Goal: Task Accomplishment & Management: Complete application form

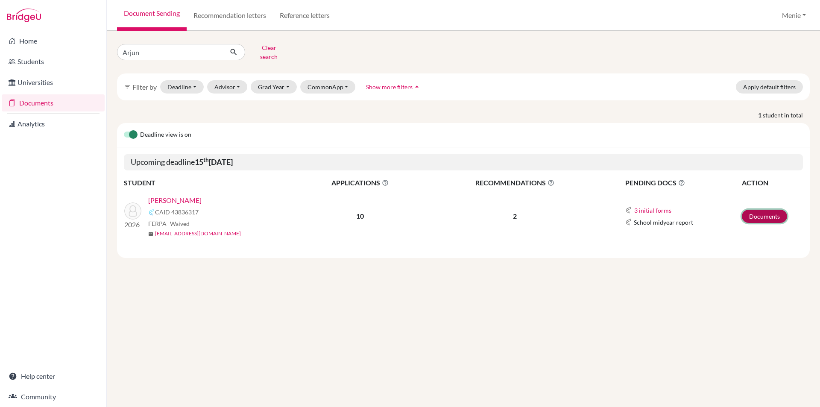
click at [770, 210] on link "Documents" at bounding box center [763, 216] width 45 height 13
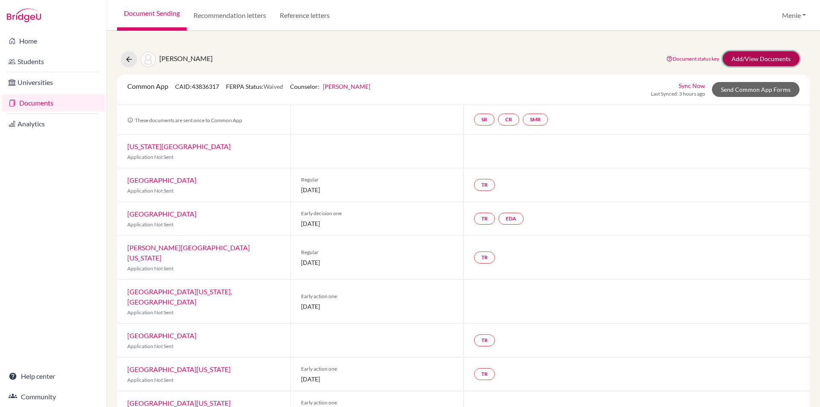
click at [739, 55] on link "Add/View Documents" at bounding box center [760, 58] width 77 height 15
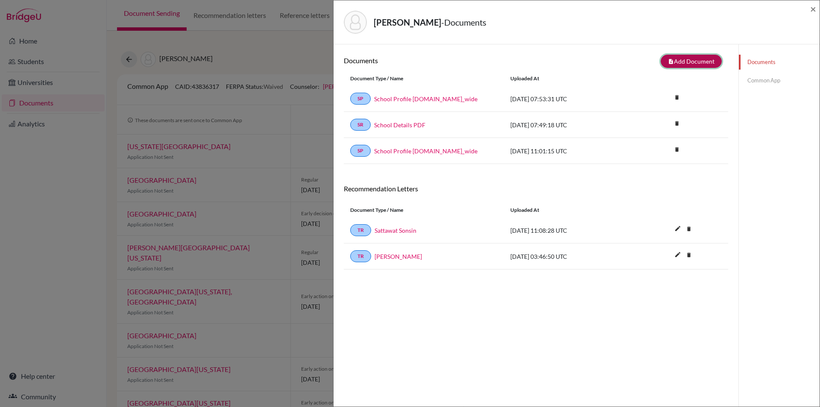
click at [686, 62] on button "note_add Add Document" at bounding box center [690, 61] width 61 height 13
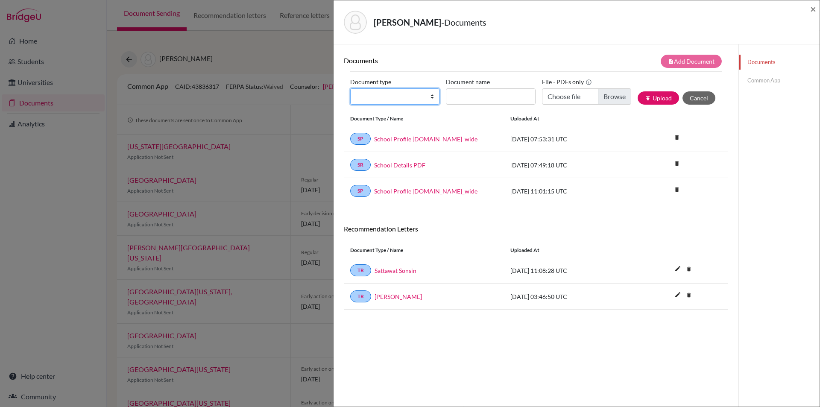
click at [376, 93] on select "Change explanation for Common App reports Counselor recommendation Internationa…" at bounding box center [394, 96] width 89 height 16
select select "2"
click at [350, 88] on select "Change explanation for Common App reports Counselor recommendation Internationa…" at bounding box center [394, 96] width 89 height 16
click at [463, 98] on input "Document name" at bounding box center [490, 96] width 89 height 16
type input "Initial transcript"
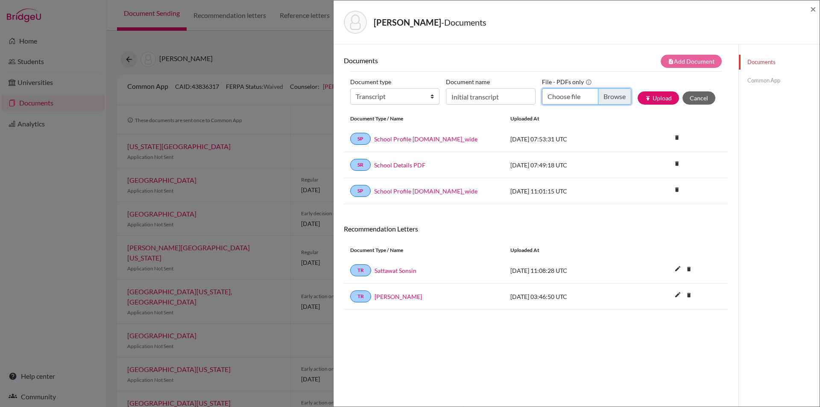
click at [612, 98] on input "Choose file" at bounding box center [586, 96] width 89 height 16
type input "C:\fakepath\Arjun Krishnani transcript Sept 2025.pdf"
click at [651, 101] on button "publish Upload" at bounding box center [657, 97] width 41 height 13
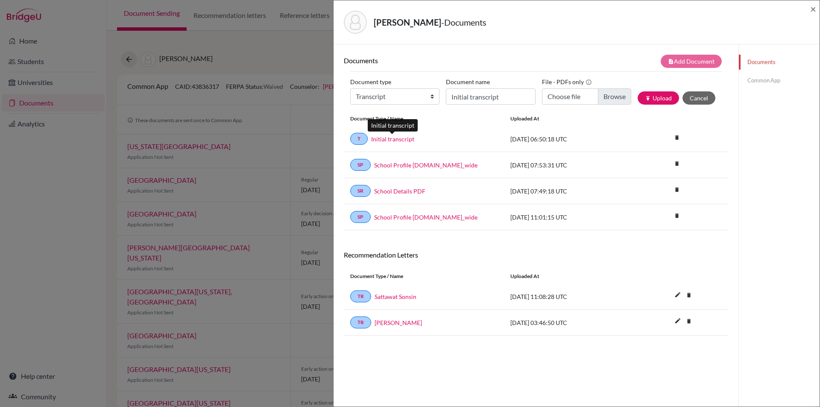
click at [396, 140] on link "Initial transcript" at bounding box center [392, 138] width 43 height 9
click at [815, 11] on span "×" at bounding box center [813, 9] width 6 height 12
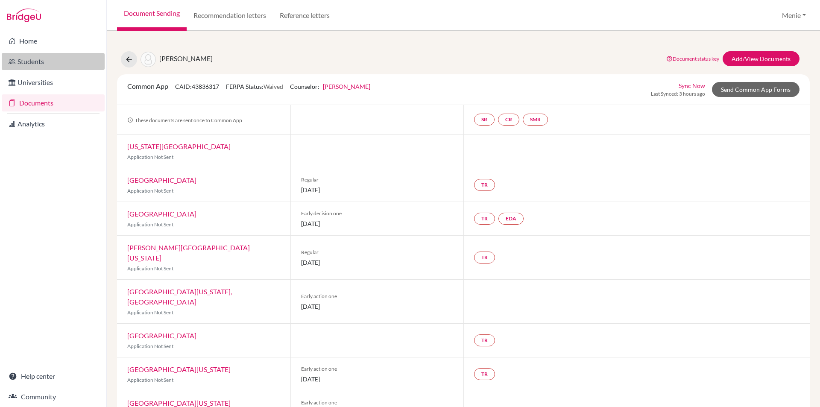
click at [23, 60] on link "Students" at bounding box center [53, 61] width 103 height 17
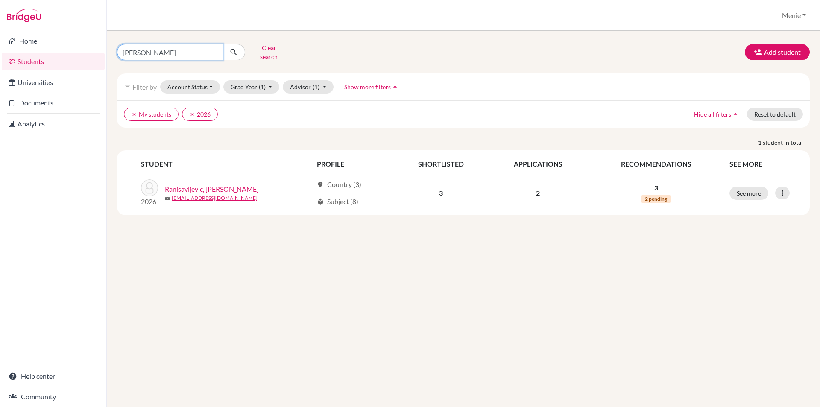
click at [155, 51] on input "Luka" at bounding box center [170, 52] width 106 height 16
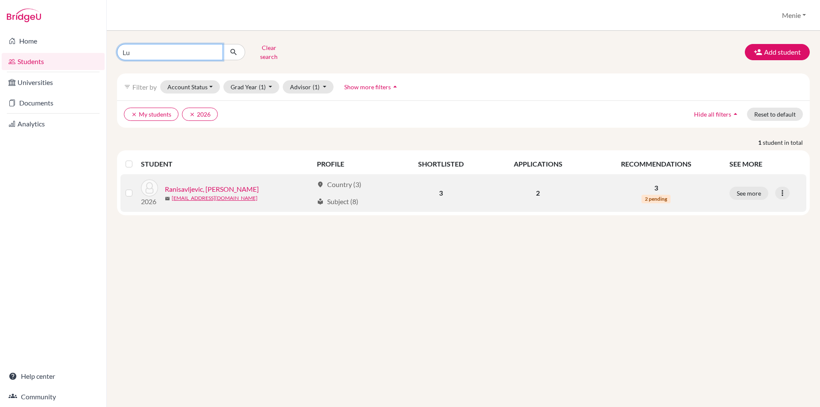
type input "L"
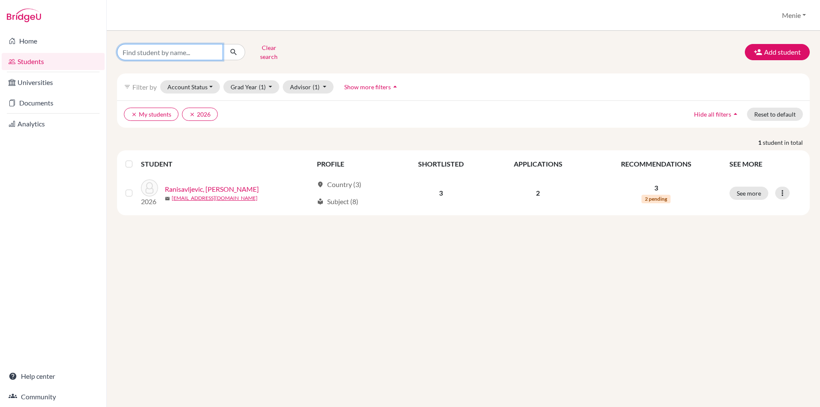
click at [177, 50] on input "Find student by name..." at bounding box center [170, 52] width 106 height 16
type input "arjun"
click at [236, 48] on icon "submit" at bounding box center [233, 52] width 9 height 9
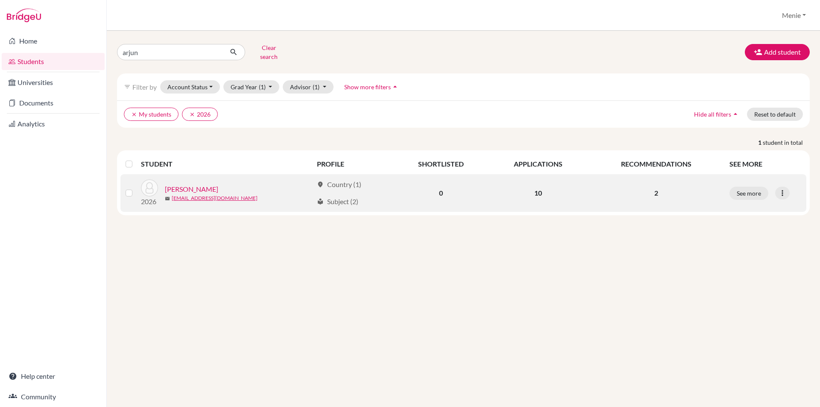
click at [181, 184] on link "[PERSON_NAME]" at bounding box center [191, 189] width 53 height 10
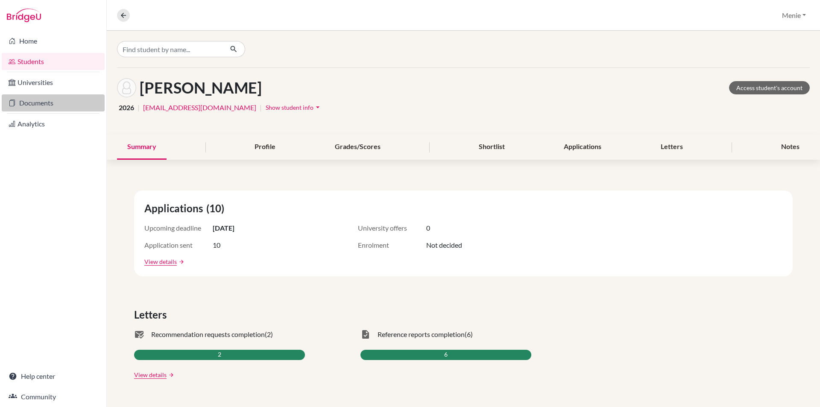
click at [38, 101] on link "Documents" at bounding box center [53, 102] width 103 height 17
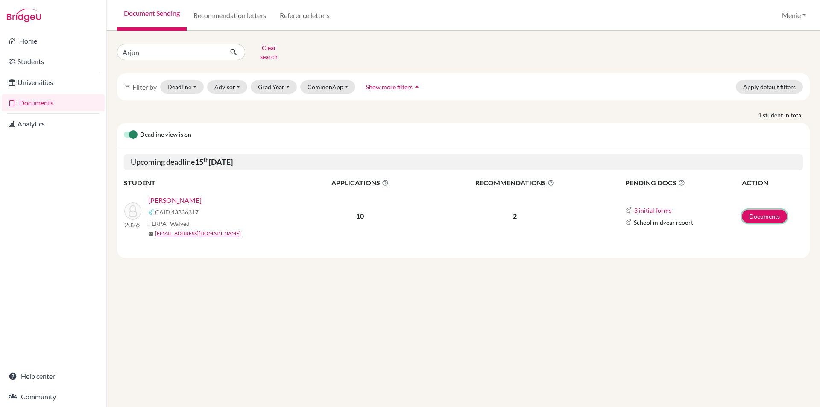
drag, startPoint x: 758, startPoint y: 209, endPoint x: 722, endPoint y: 218, distance: 36.9
click at [758, 210] on link "Documents" at bounding box center [763, 216] width 45 height 13
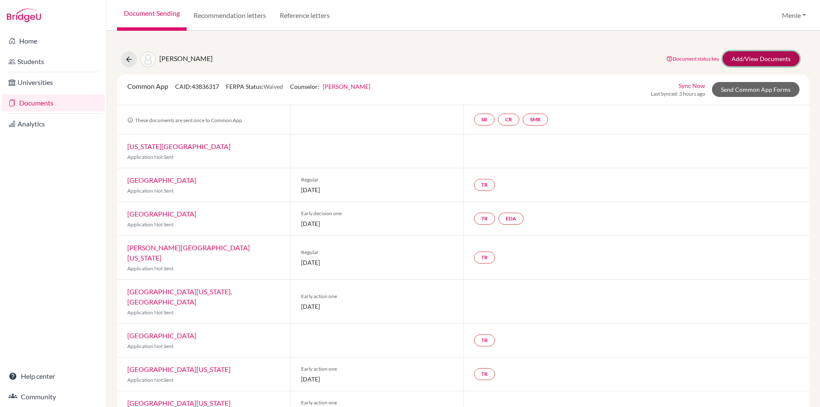
click at [735, 59] on link "Add/View Documents" at bounding box center [760, 58] width 77 height 15
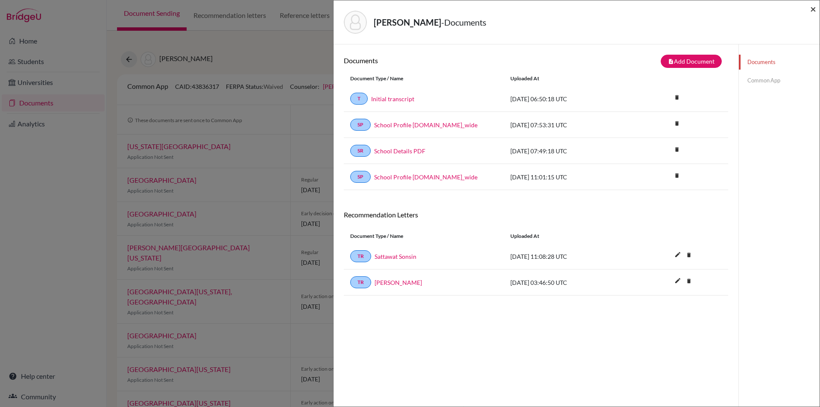
click at [814, 9] on span "×" at bounding box center [813, 9] width 6 height 12
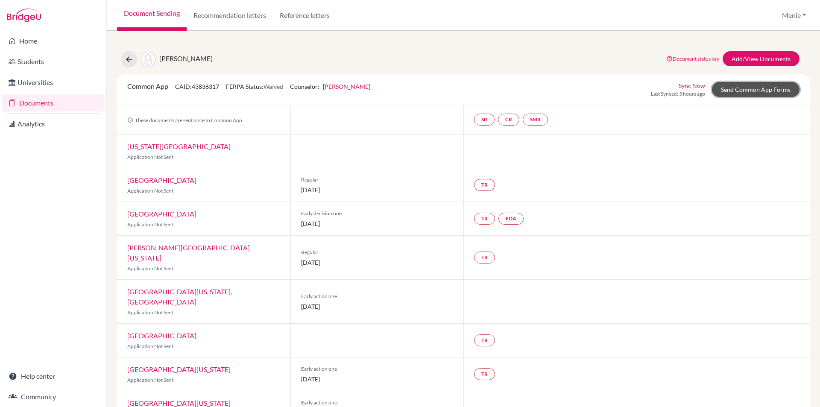
click at [734, 88] on link "Send Common App Forms" at bounding box center [756, 89] width 88 height 15
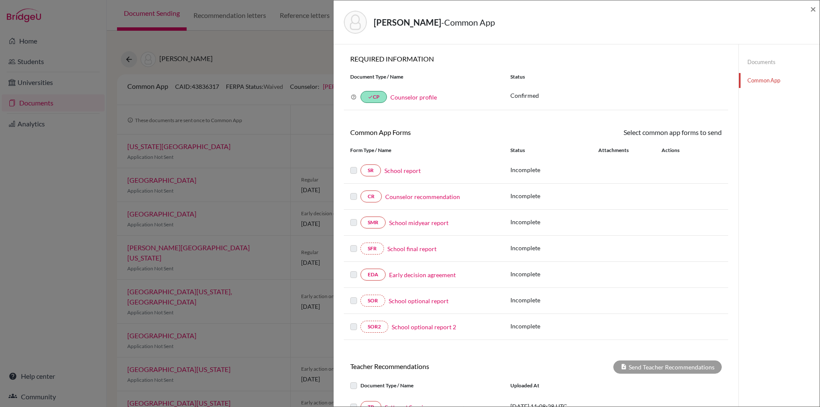
click at [406, 170] on link "School report" at bounding box center [402, 170] width 36 height 9
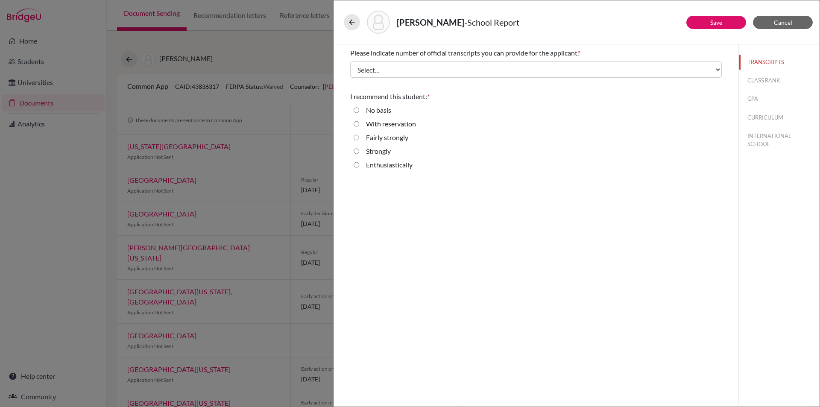
click at [357, 165] on input "Enthusiastically" at bounding box center [356, 165] width 6 height 10
radio input "true"
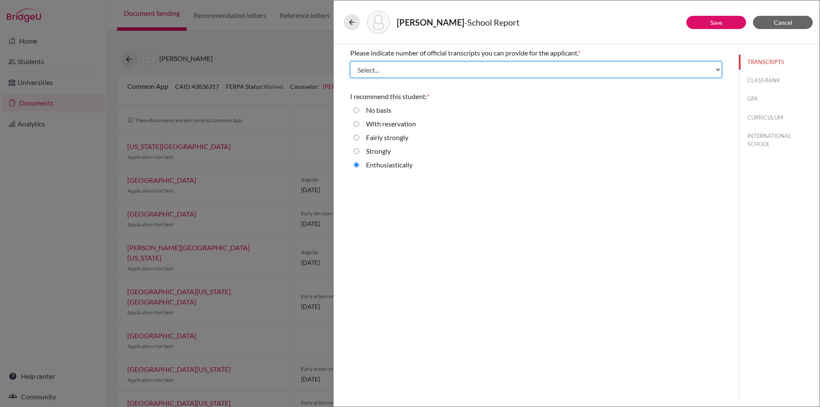
click at [395, 69] on select "Select... 1 2 3 4" at bounding box center [535, 69] width 371 height 16
select select "1"
click at [350, 61] on select "Select... 1 2 3 4" at bounding box center [535, 69] width 371 height 16
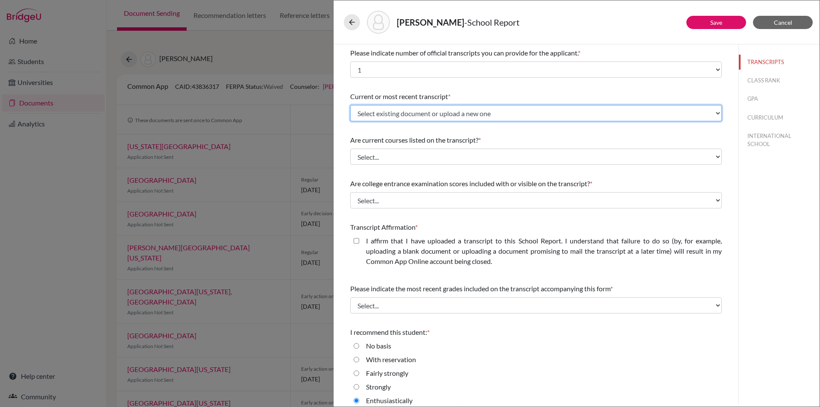
drag, startPoint x: 423, startPoint y: 116, endPoint x: 420, endPoint y: 119, distance: 4.5
click at [423, 116] on select "Select existing document or upload a new one Initial transcript Upload New File" at bounding box center [535, 113] width 371 height 16
select select "684779"
click at [350, 105] on select "Select existing document or upload a new one Initial transcript Upload New File" at bounding box center [535, 113] width 371 height 16
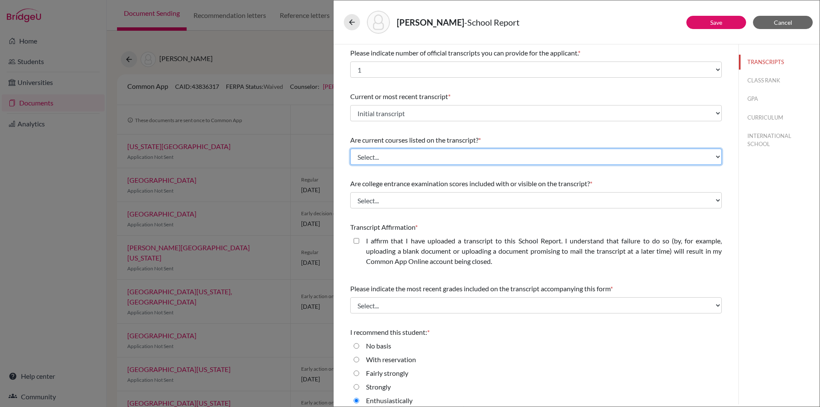
click at [382, 154] on select "Select... Yes No" at bounding box center [535, 157] width 371 height 16
select select "0"
click at [350, 149] on select "Select... Yes No" at bounding box center [535, 157] width 371 height 16
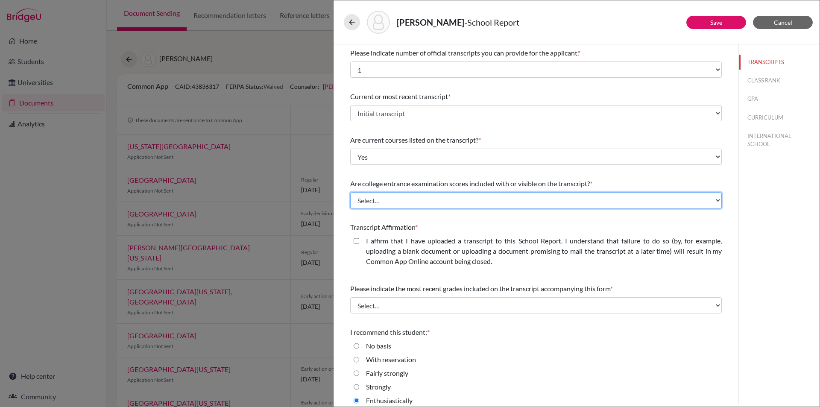
click at [388, 202] on select "Select... Yes No" at bounding box center [535, 200] width 371 height 16
select select "1"
click at [350, 192] on select "Select... Yes No" at bounding box center [535, 200] width 371 height 16
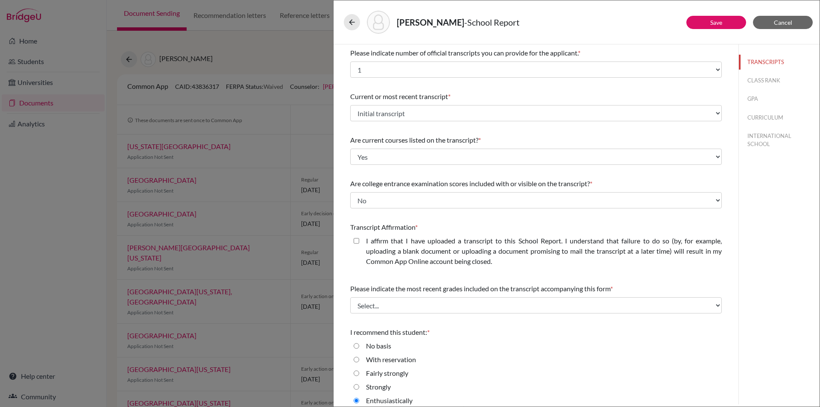
drag, startPoint x: 356, startPoint y: 239, endPoint x: 377, endPoint y: 241, distance: 21.4
click at [356, 239] on closed\ "I affirm that I have uploaded a transcript to this School Report. I understand …" at bounding box center [356, 241] width 6 height 10
checkbox closed\ "true"
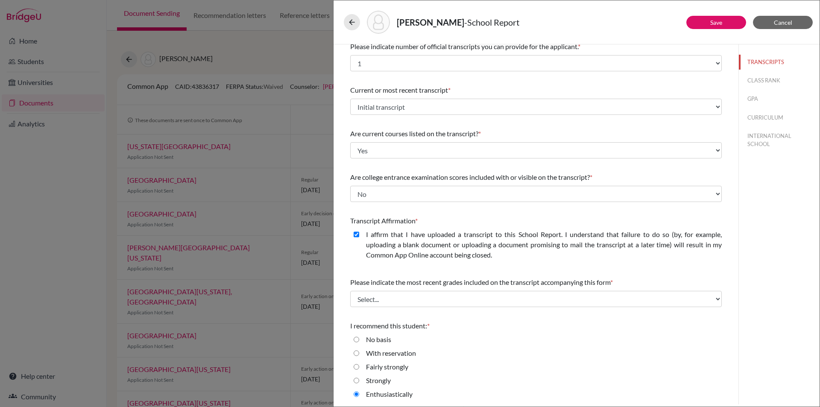
scroll to position [8, 0]
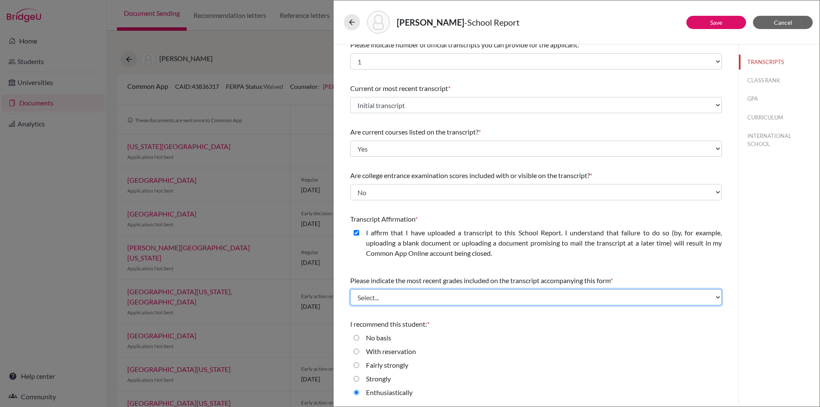
click at [396, 300] on select "Select... Final junior year grades 1st Quarter senior year grades 2nd Quarter/1…" at bounding box center [535, 297] width 371 height 16
select select "1"
click at [350, 289] on select "Select... Final junior year grades 1st Quarter senior year grades 2nd Quarter/1…" at bounding box center [535, 297] width 371 height 16
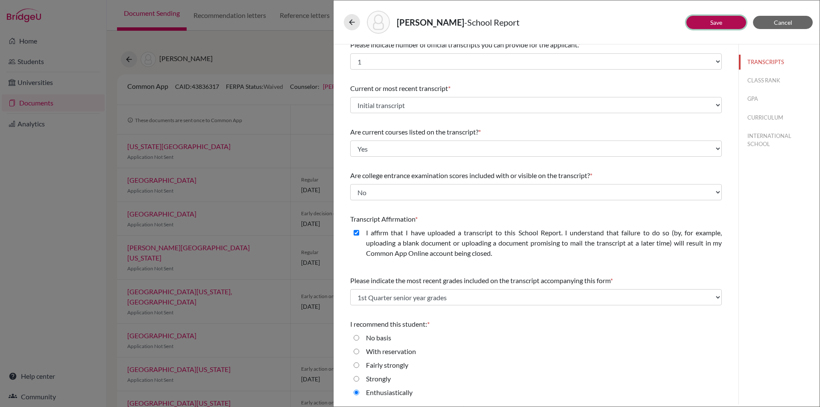
click at [729, 23] on button "Save" at bounding box center [716, 22] width 60 height 13
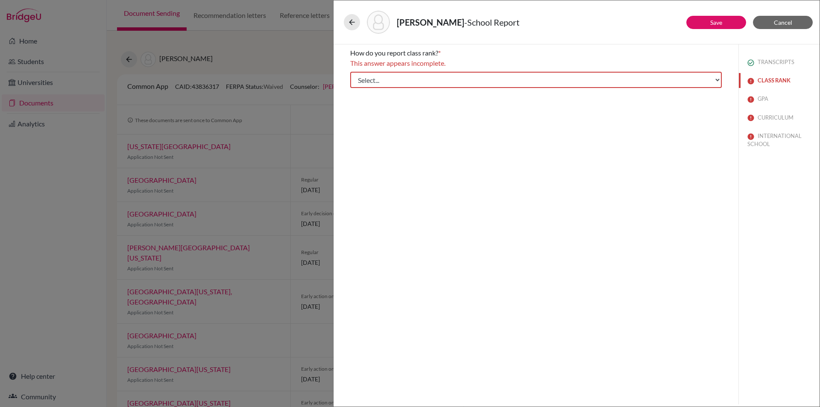
click at [774, 79] on button "CLASS RANK" at bounding box center [778, 80] width 81 height 15
click at [531, 79] on select "Select... Exact Decile Quintile Quartile None" at bounding box center [535, 80] width 371 height 16
select select "5"
click at [350, 72] on select "Select... Exact Decile Quintile Quartile None" at bounding box center [535, 80] width 371 height 16
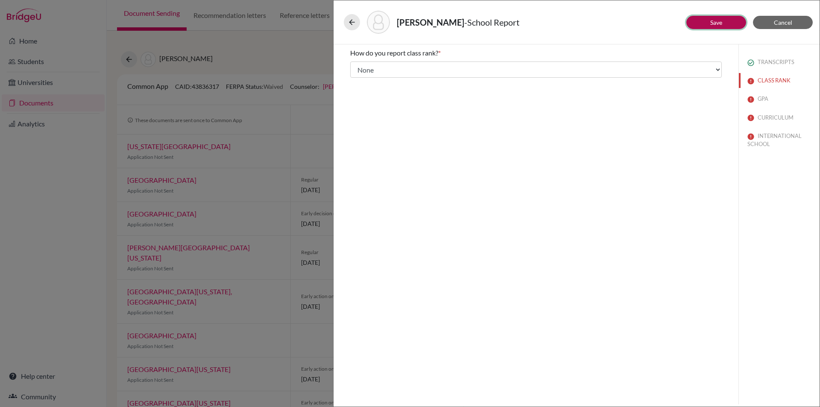
click at [724, 21] on button "Save" at bounding box center [716, 22] width 60 height 13
click at [757, 98] on button "GPA" at bounding box center [778, 98] width 81 height 15
click at [356, 91] on input "No" at bounding box center [356, 90] width 6 height 10
radio input "true"
click at [720, 18] on button "Save" at bounding box center [716, 22] width 60 height 13
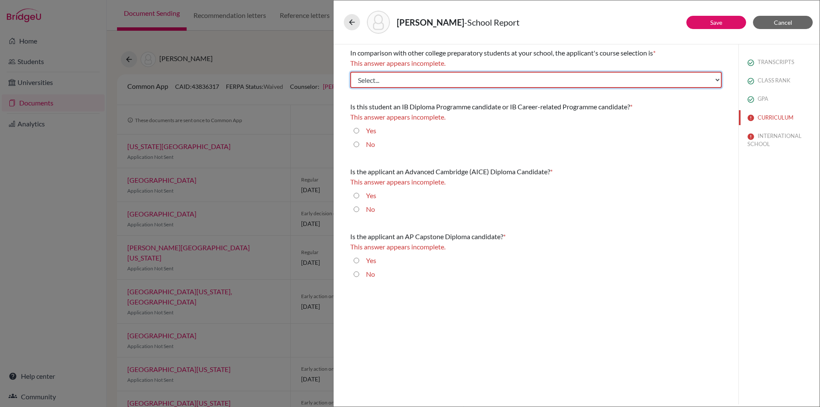
click at [436, 79] on select "Select... Less than demanding Average Demanding Very demanding Most demanding P…" at bounding box center [535, 80] width 371 height 16
select select "4"
click at [350, 72] on select "Select... Less than demanding Average Demanding Very demanding Most demanding P…" at bounding box center [535, 80] width 371 height 16
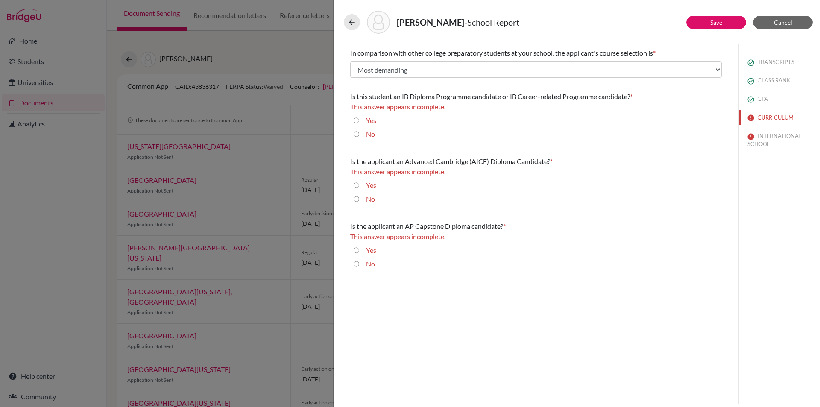
click at [357, 119] on input "Yes" at bounding box center [356, 120] width 6 height 10
radio input "true"
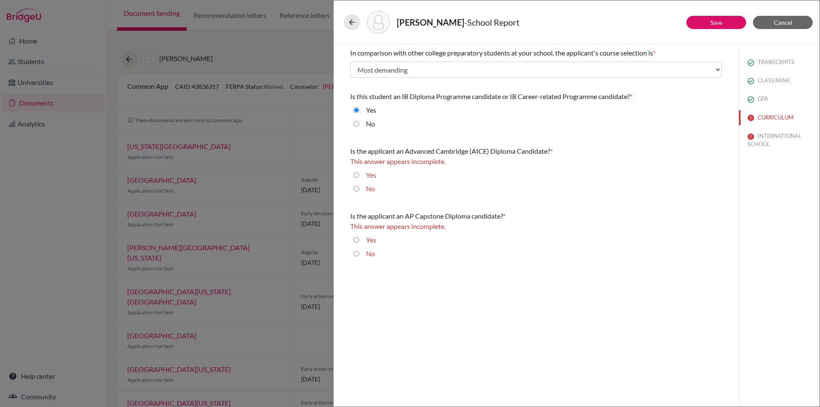
click at [355, 188] on input "No" at bounding box center [356, 189] width 6 height 10
radio input "true"
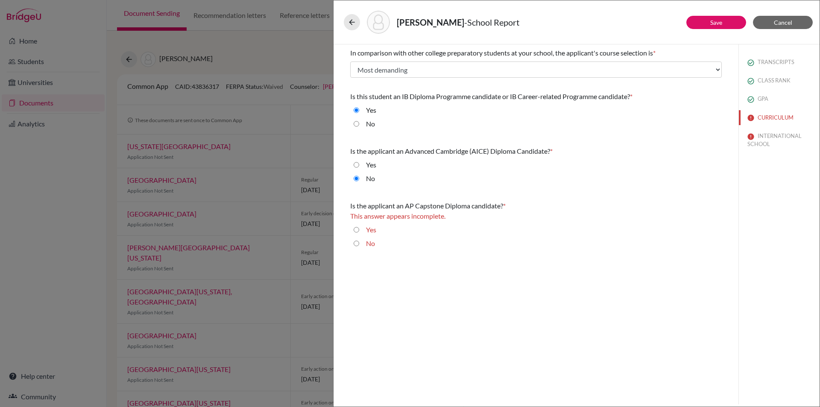
click at [358, 243] on input "No" at bounding box center [356, 243] width 6 height 10
radio input "true"
click at [726, 24] on button "Save" at bounding box center [716, 22] width 60 height 13
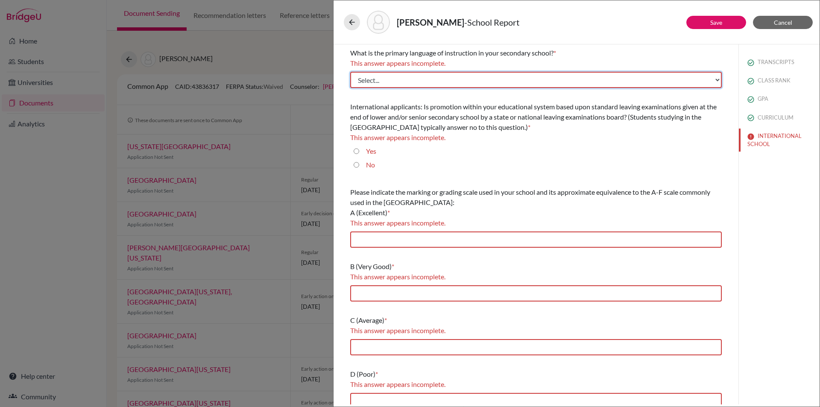
click at [419, 75] on select "Select... Albanian Arabic Armenian Assamese Azerbaijani Belarusian Bengali Bulg…" at bounding box center [535, 80] width 371 height 16
select select "14"
click at [350, 72] on select "Select... Albanian Arabic Armenian Assamese Azerbaijani Belarusian Bengali Bulg…" at bounding box center [535, 80] width 371 height 16
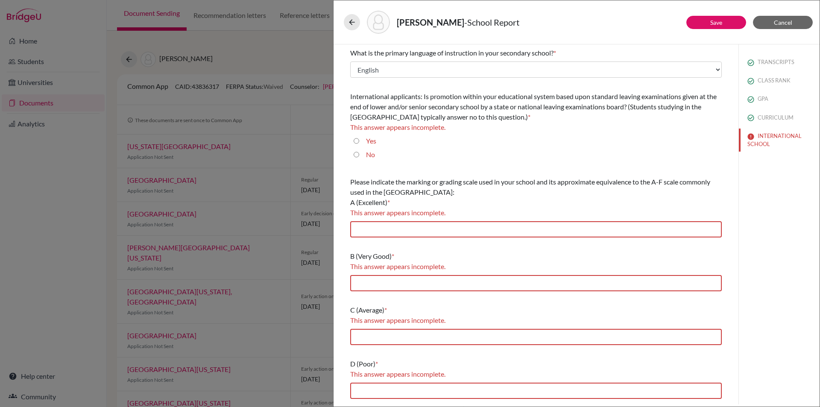
click at [357, 138] on input "Yes" at bounding box center [356, 141] width 6 height 10
radio input "true"
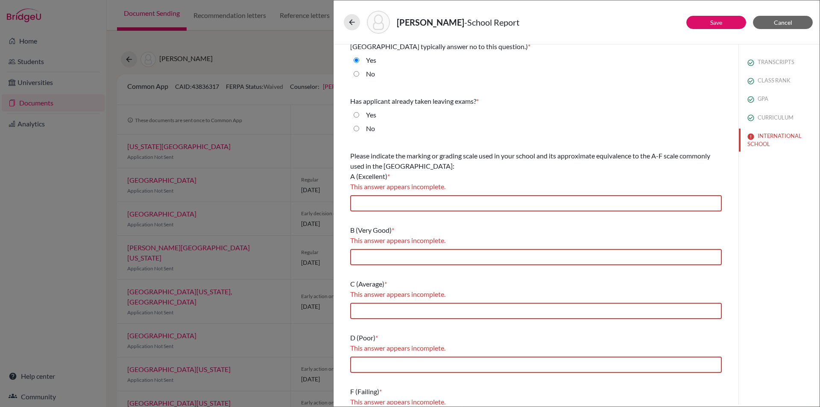
scroll to position [85, 0]
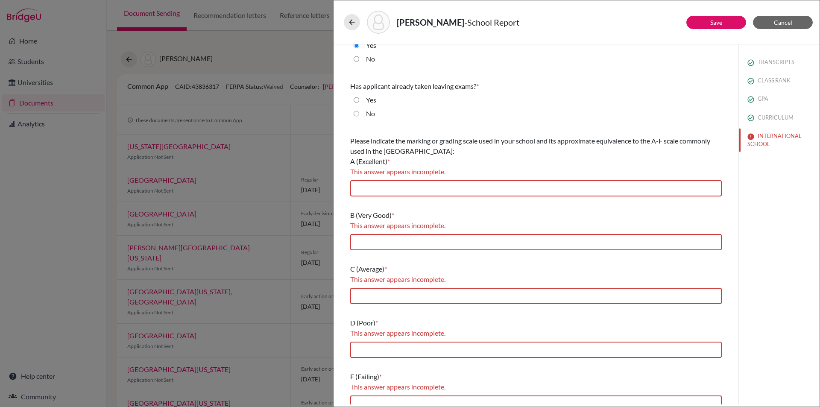
click at [354, 111] on div "No" at bounding box center [535, 115] width 371 height 14
click at [356, 114] on input "No" at bounding box center [356, 113] width 6 height 10
radio input "true"
click at [373, 185] on input "text" at bounding box center [535, 188] width 371 height 16
type input "7"
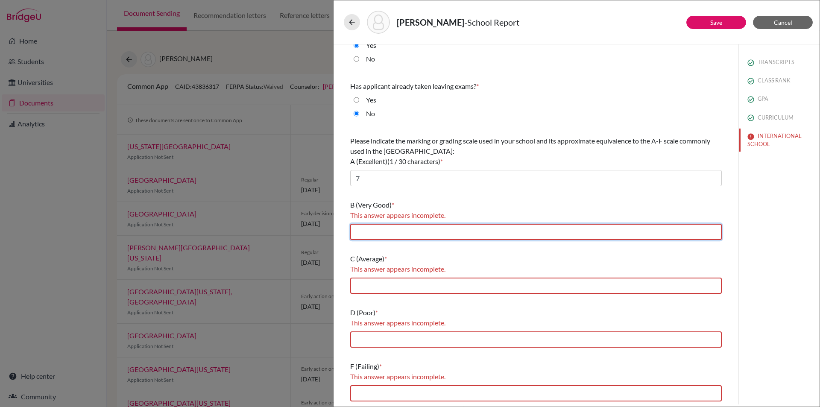
click at [381, 233] on input "text" at bounding box center [535, 232] width 371 height 16
type input "6,5"
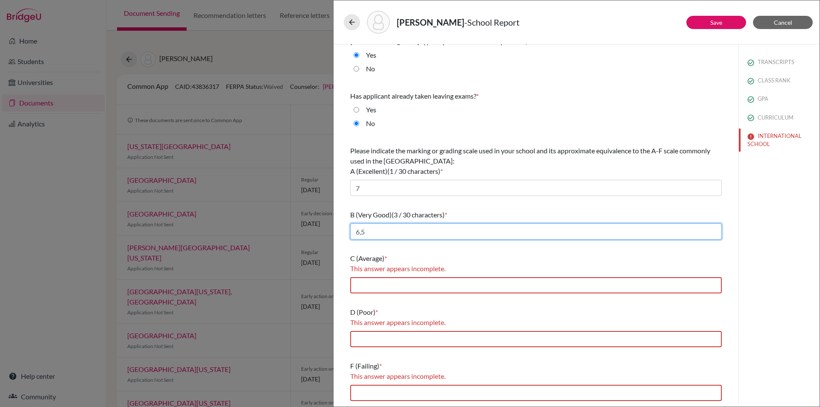
scroll to position [76, 0]
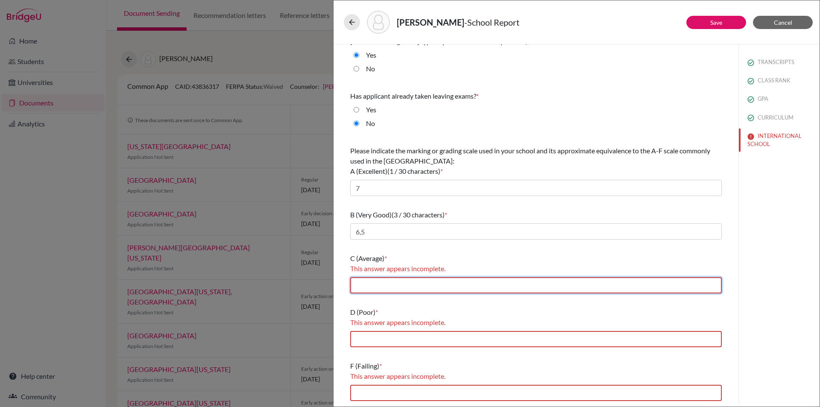
click at [387, 285] on input "text" at bounding box center [535, 285] width 371 height 16
type input "4"
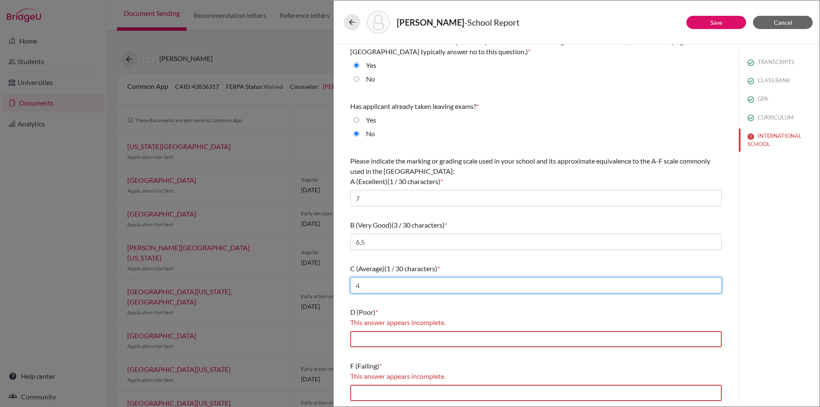
scroll to position [65, 0]
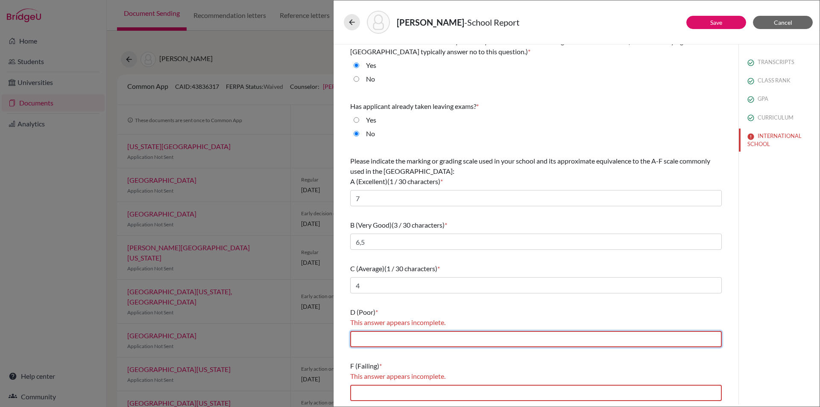
click at [377, 340] on input "text" at bounding box center [535, 339] width 371 height 16
type input "3"
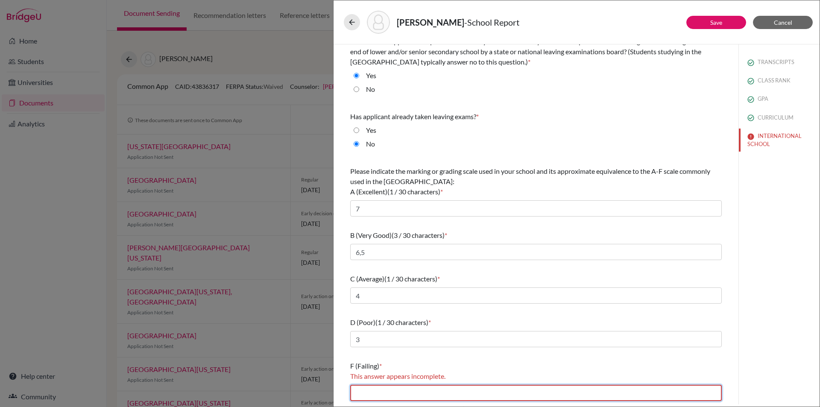
click at [392, 391] on input "text" at bounding box center [535, 393] width 371 height 16
type input "2,1"
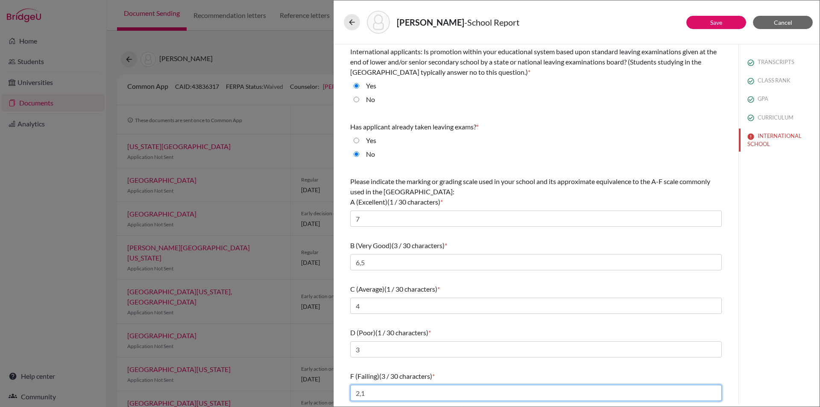
scroll to position [45, 0]
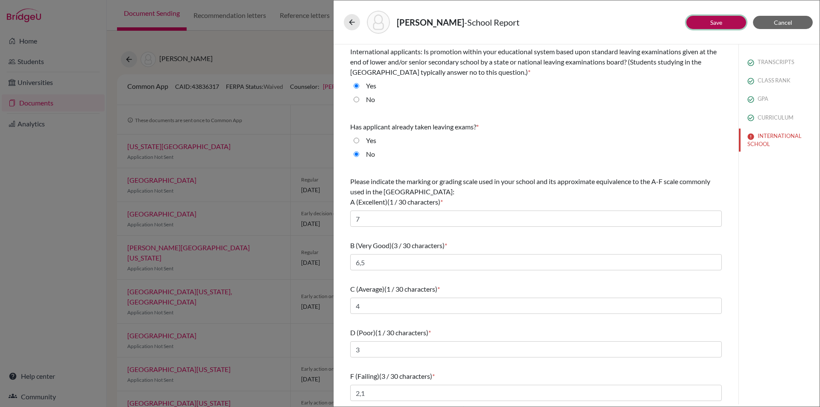
click at [729, 23] on button "Save" at bounding box center [716, 22] width 60 height 13
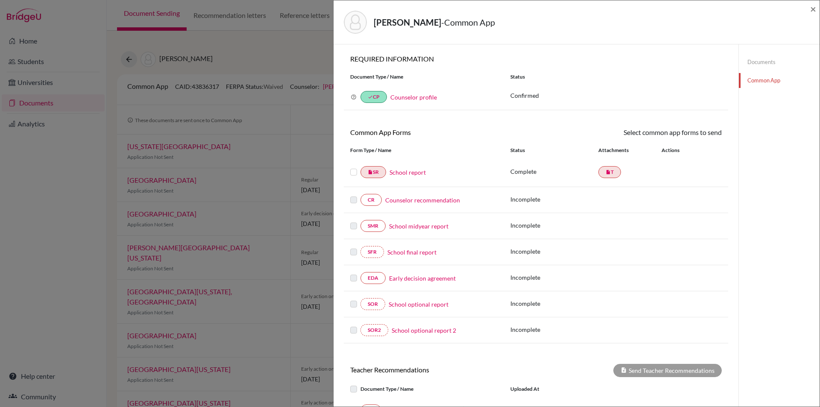
click at [351, 167] on label at bounding box center [353, 167] width 7 height 0
click at [0, 0] on input "checkbox" at bounding box center [0, 0] width 0 height 0
click at [706, 135] on link "Send" at bounding box center [703, 133] width 35 height 13
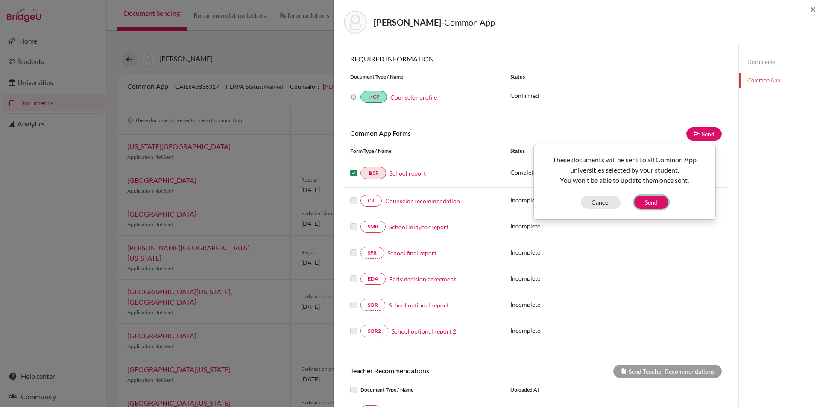
drag, startPoint x: 653, startPoint y: 203, endPoint x: 551, endPoint y: 202, distance: 102.4
click at [652, 203] on button "Send" at bounding box center [651, 201] width 34 height 13
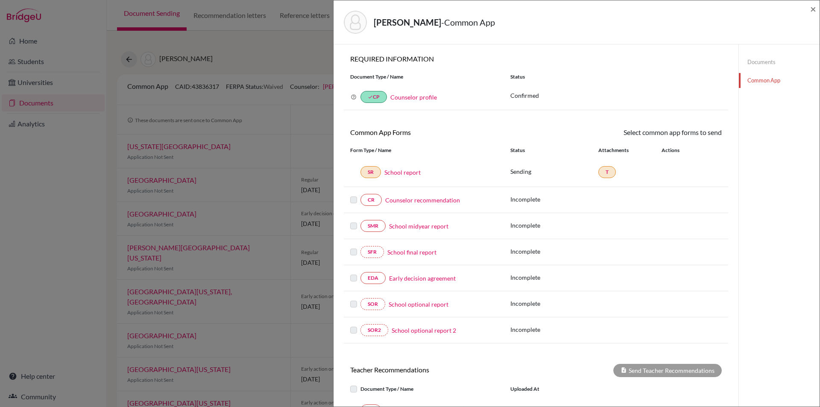
click at [433, 199] on link "Counselor recommendation" at bounding box center [422, 199] width 75 height 9
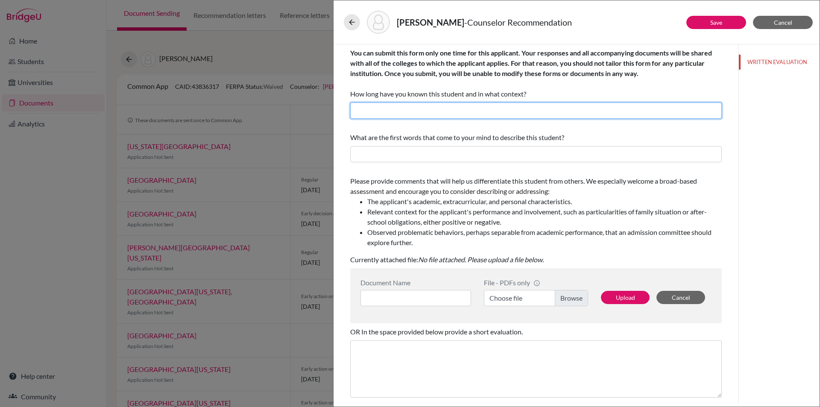
click at [417, 107] on input "text" at bounding box center [535, 110] width 371 height 16
click at [430, 111] on input "Since August 2024 as her university counsellor" at bounding box center [535, 110] width 371 height 16
click at [493, 110] on input "Since August 2024 as his university counsellor" at bounding box center [535, 110] width 371 height 16
type input "Since August 2024 as his university counsellor ."
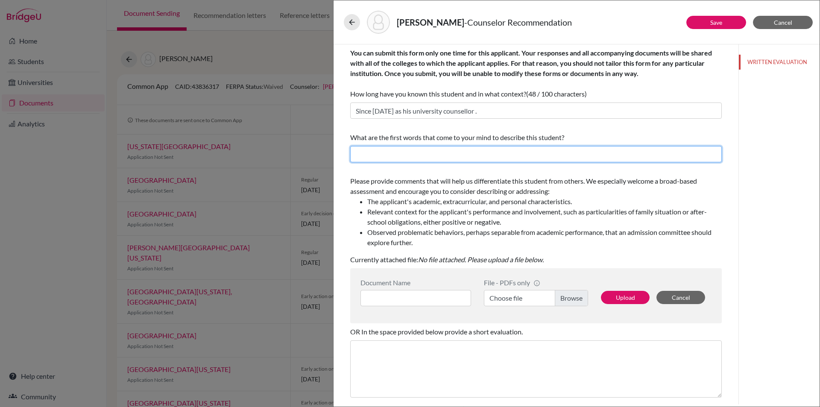
click at [433, 156] on input "text" at bounding box center [535, 154] width 371 height 16
click at [432, 155] on input "text" at bounding box center [535, 154] width 371 height 16
click at [380, 156] on input "text" at bounding box center [535, 154] width 371 height 16
paste input ". He is an intellectually curious and exceptionally capable student across all …"
click at [359, 154] on input ". He is an intellectually curious and exceptionally capable student across all …" at bounding box center [535, 154] width 371 height 16
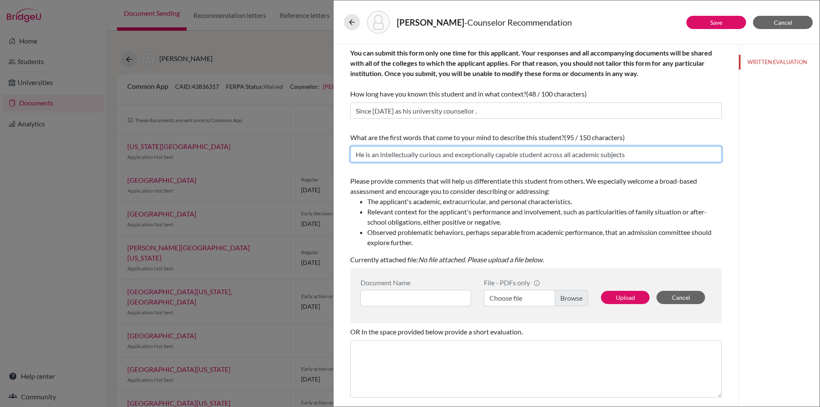
click at [629, 156] on input "He is an intellectually curious and exceptionally capable student across all ac…" at bounding box center [535, 154] width 371 height 16
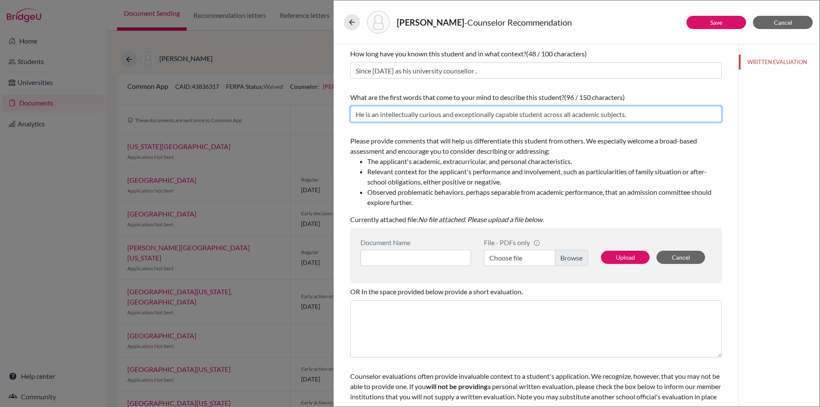
scroll to position [68, 0]
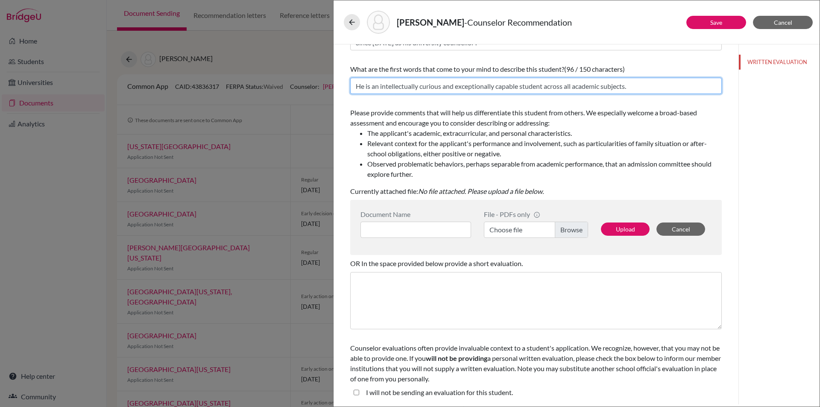
type input "He is an intellectually curious and exceptionally capable student across all ac…"
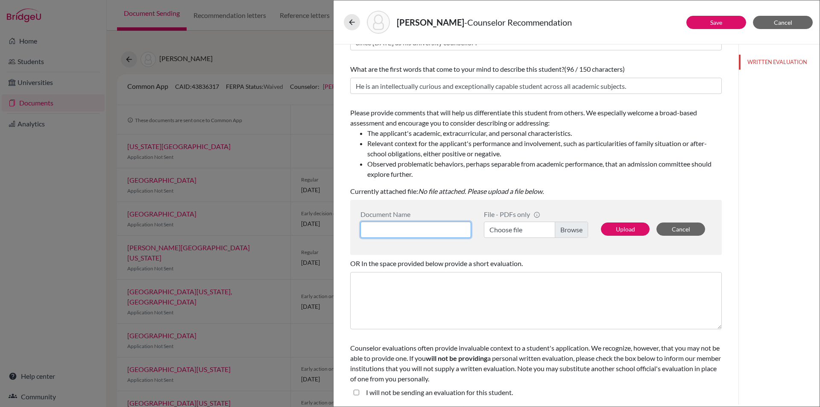
click at [389, 227] on input at bounding box center [415, 230] width 111 height 16
type input "Arjun K rcounsellor recommendation"
click at [567, 232] on label "Choose file" at bounding box center [536, 230] width 104 height 16
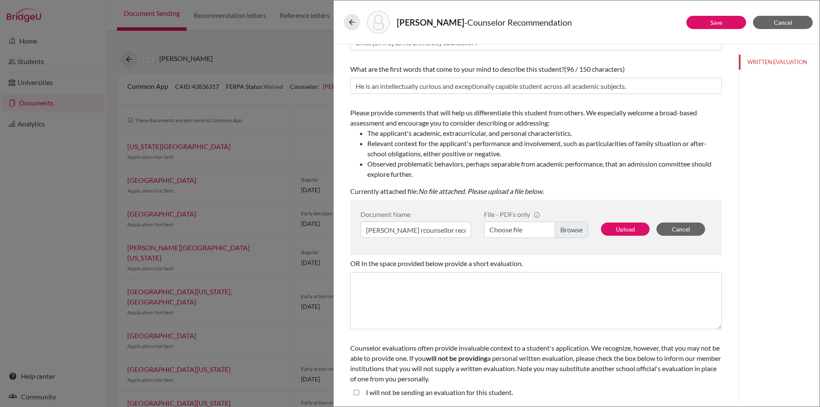
click at [567, 232] on input "Choose file" at bounding box center [536, 230] width 104 height 16
click at [617, 226] on button "Upload" at bounding box center [625, 228] width 49 height 13
click at [721, 20] on link "Save" at bounding box center [716, 22] width 12 height 7
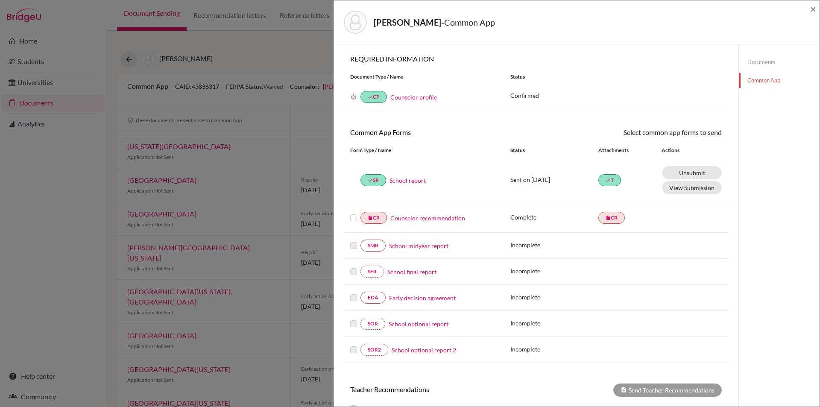
click at [353, 213] on label at bounding box center [353, 213] width 7 height 0
click at [0, 0] on input "checkbox" at bounding box center [0, 0] width 0 height 0
drag, startPoint x: 697, startPoint y: 134, endPoint x: 695, endPoint y: 140, distance: 5.8
click at [697, 134] on link "Send" at bounding box center [703, 133] width 35 height 13
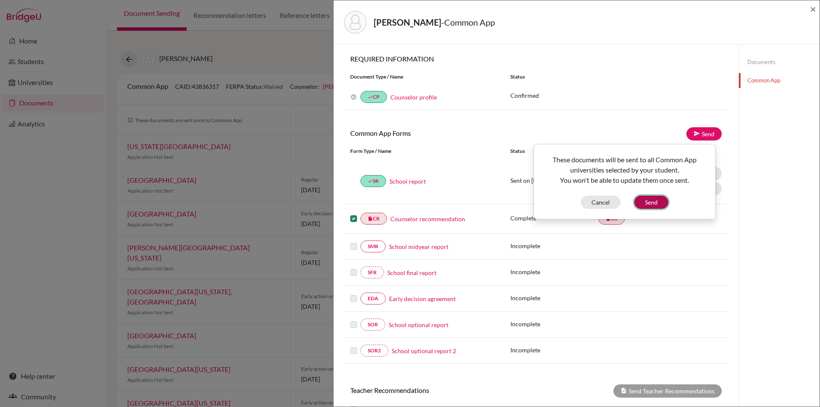
click at [653, 204] on button "Send" at bounding box center [651, 201] width 34 height 13
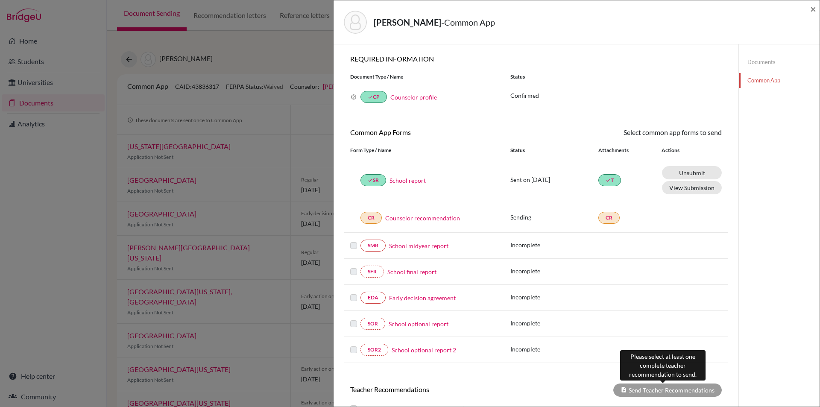
drag, startPoint x: 673, startPoint y: 394, endPoint x: 657, endPoint y: 391, distance: 15.9
click at [673, 393] on div "Send Teacher Recommendations" at bounding box center [667, 389] width 108 height 13
click at [653, 391] on div "Send Teacher Recommendations" at bounding box center [667, 391] width 108 height 13
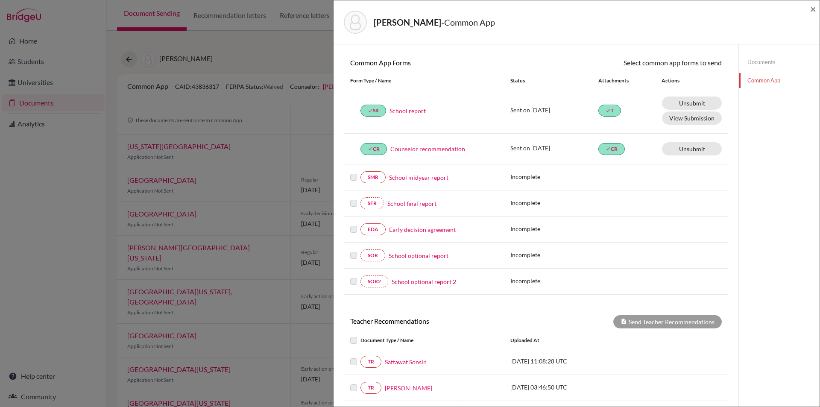
scroll to position [156, 0]
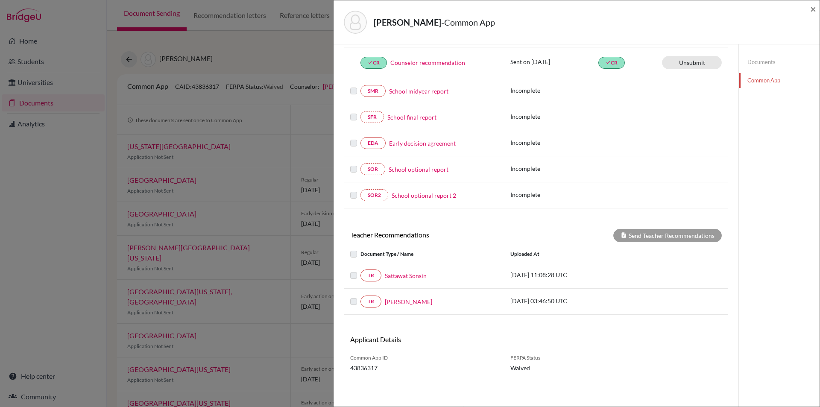
click at [360, 270] on label at bounding box center [360, 270] width 0 height 0
click at [420, 277] on link "Sattawat Sonsin" at bounding box center [406, 275] width 42 height 9
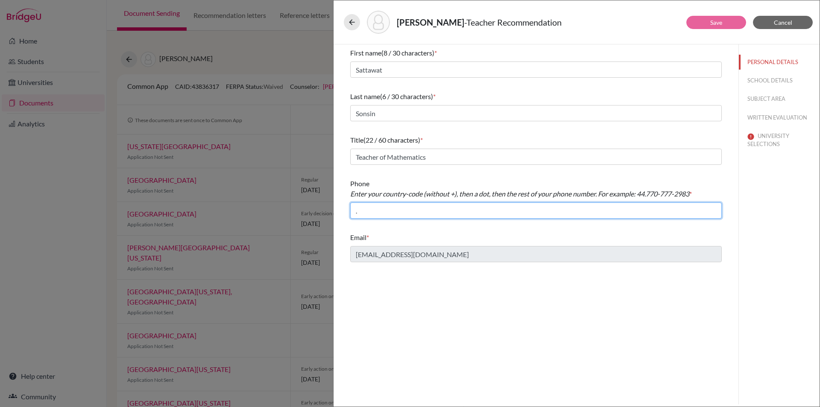
click at [366, 212] on input "." at bounding box center [535, 210] width 371 height 16
type input "971.04-361-9019"
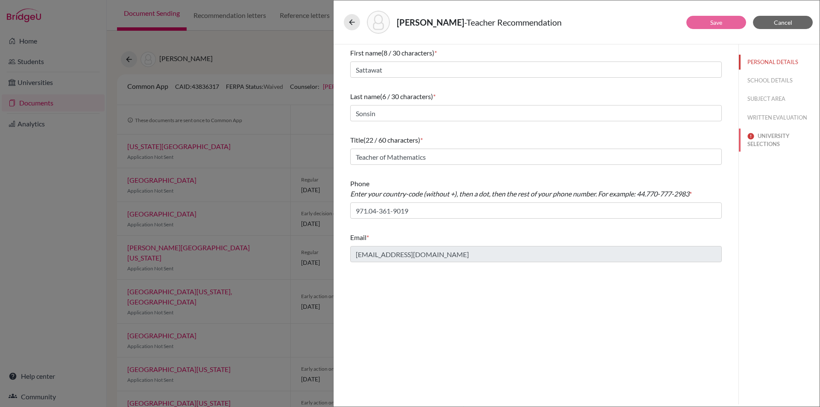
click at [764, 141] on button "UNIVERSITY SELECTIONS" at bounding box center [778, 139] width 81 height 23
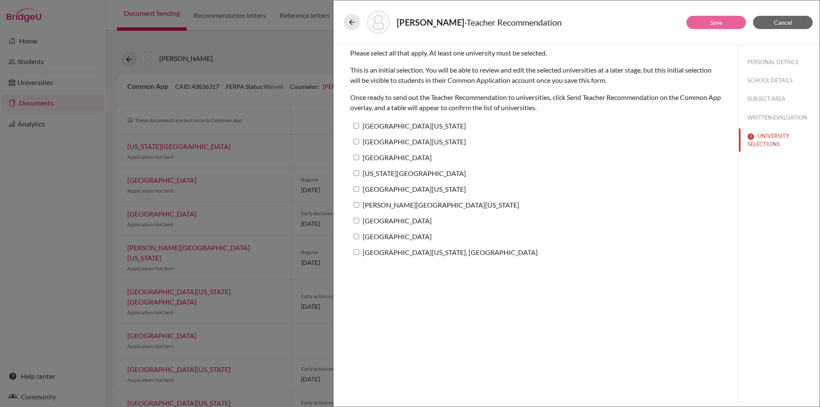
click at [356, 126] on input "University of Texas at Austin" at bounding box center [356, 126] width 6 height 6
checkbox input "true"
click at [711, 21] on link "Save" at bounding box center [716, 22] width 12 height 7
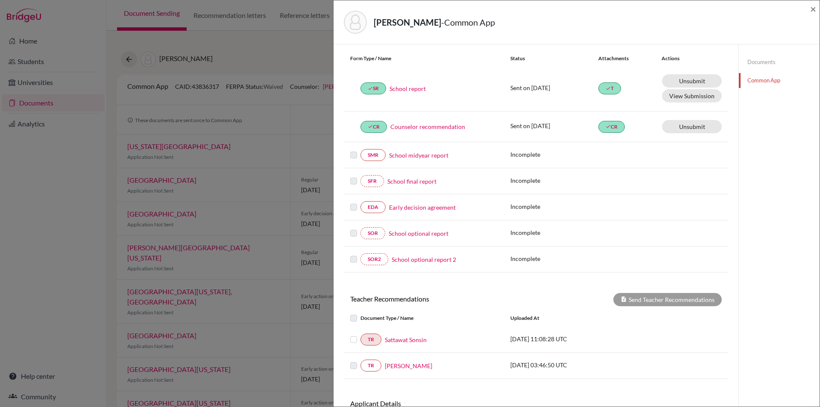
scroll to position [156, 0]
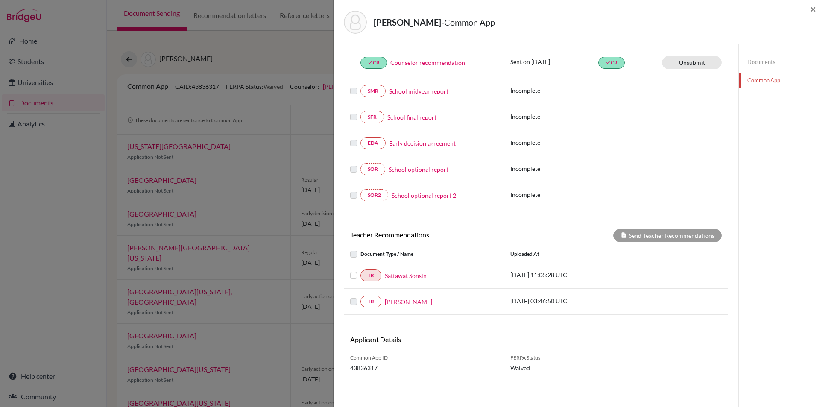
click at [360, 270] on label at bounding box center [360, 270] width 0 height 0
click at [0, 0] on input "checkbox" at bounding box center [0, 0] width 0 height 0
click at [636, 238] on button "Send Teacher Recommendations" at bounding box center [667, 235] width 108 height 13
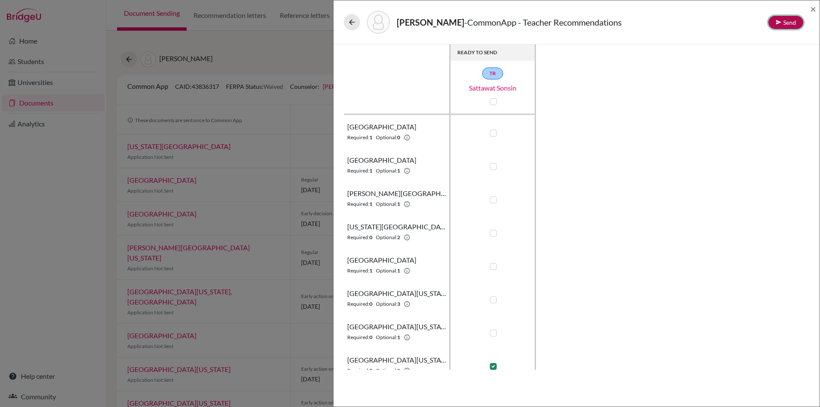
click at [790, 23] on button "Send" at bounding box center [785, 22] width 35 height 13
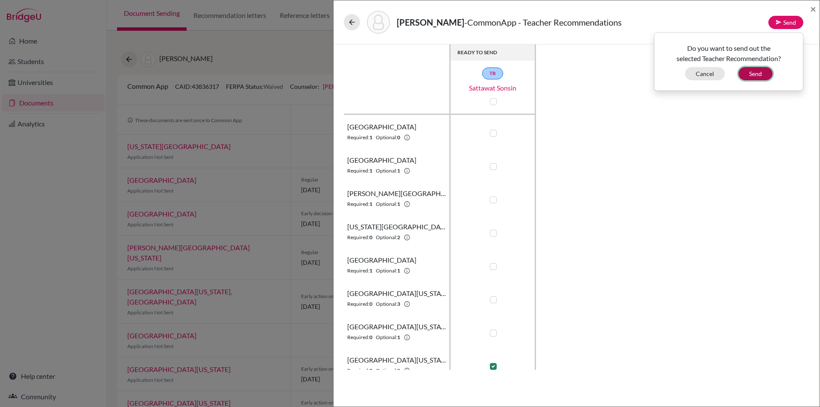
click at [756, 74] on button "Send" at bounding box center [755, 73] width 34 height 13
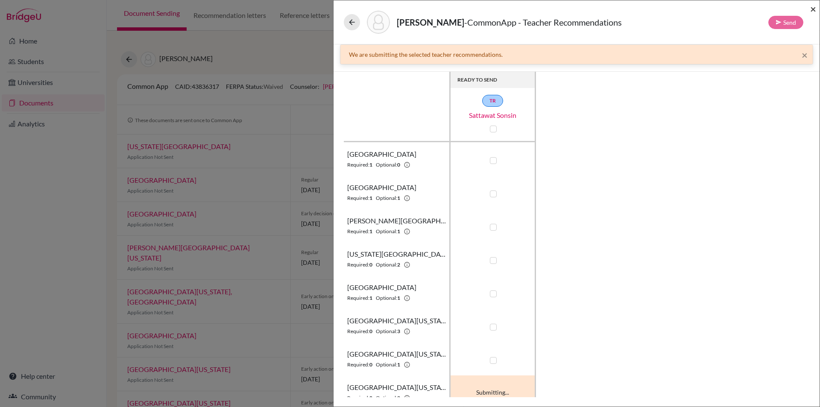
click at [812, 7] on span "×" at bounding box center [813, 9] width 6 height 12
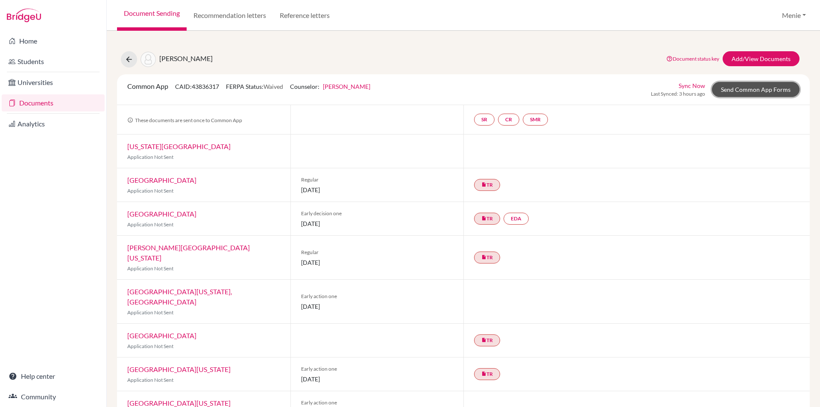
click at [747, 89] on link "Send Common App Forms" at bounding box center [756, 89] width 88 height 15
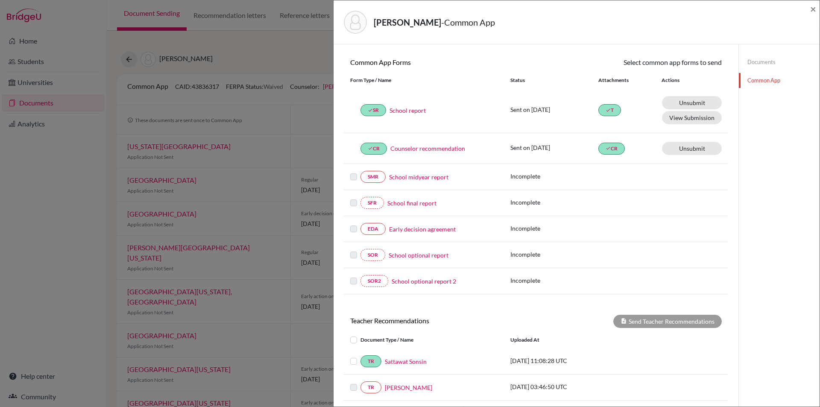
scroll to position [156, 0]
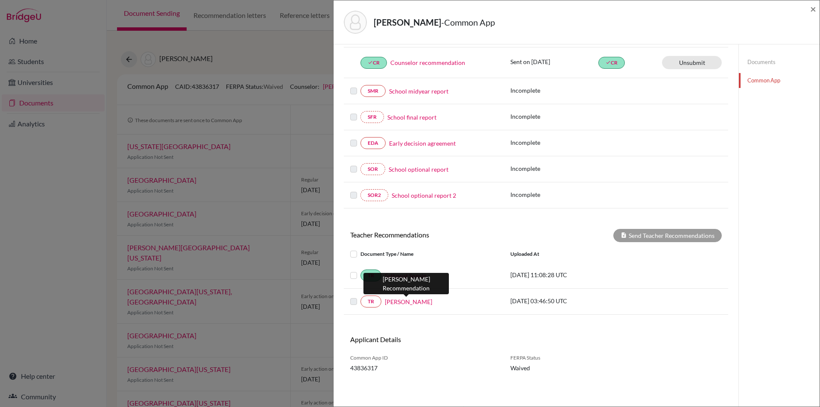
click at [408, 300] on link "Julia Richardson" at bounding box center [408, 301] width 47 height 9
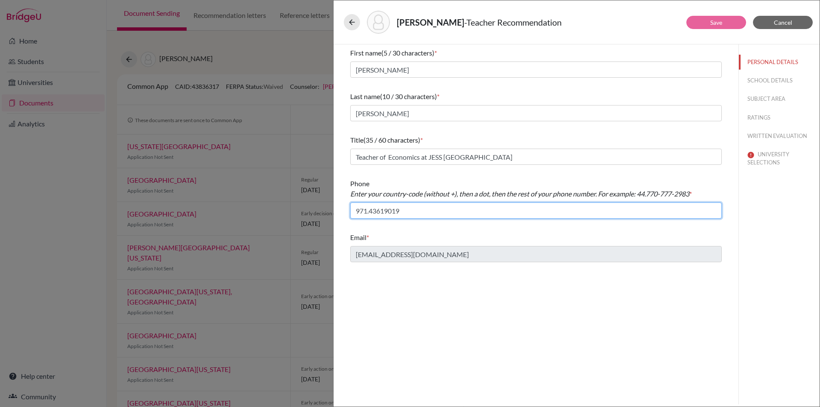
drag, startPoint x: 377, startPoint y: 212, endPoint x: 382, endPoint y: 215, distance: 6.5
click at [379, 212] on input "971.43619019" at bounding box center [535, 210] width 371 height 16
drag, startPoint x: 403, startPoint y: 206, endPoint x: 300, endPoint y: 208, distance: 103.7
click at [308, 206] on div "Krishnani, Arjun - Teacher Recommendation Save Cancel First name (5 / 30 charac…" at bounding box center [410, 203] width 820 height 407
type input "971.4619019"
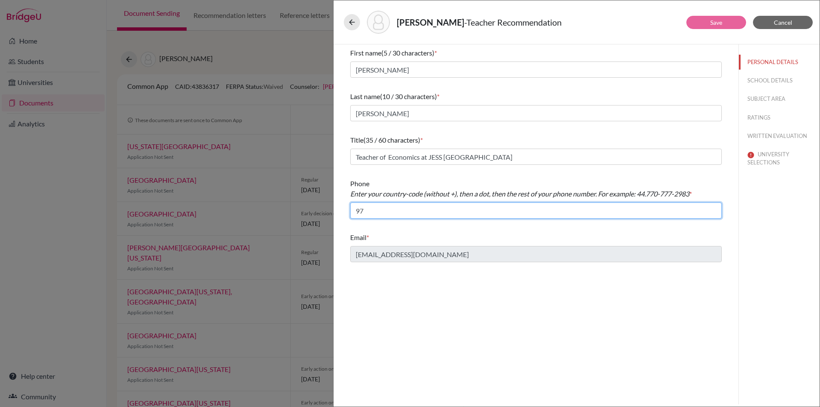
type input "971.04-361-9019"
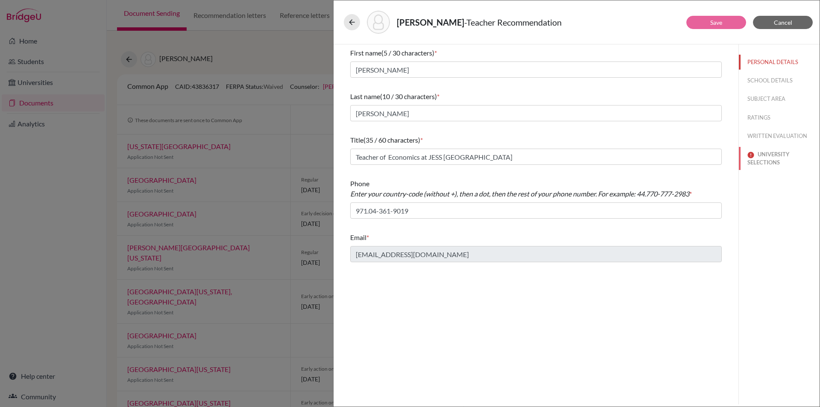
click at [770, 158] on button "UNIVERSITY SELECTIONS" at bounding box center [778, 158] width 81 height 23
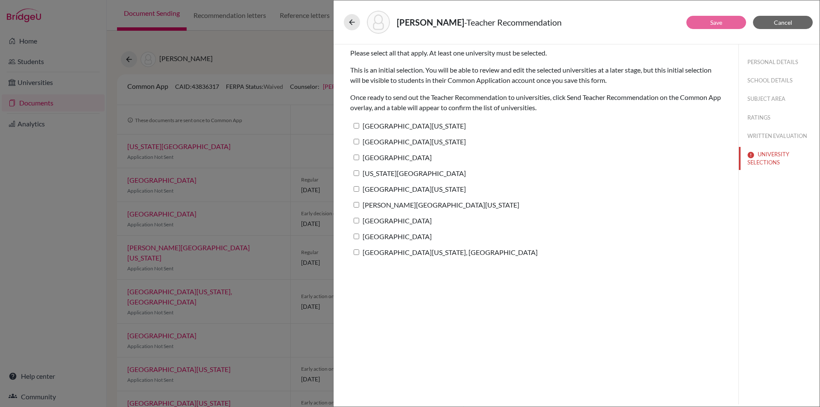
click at [357, 126] on input "University of Texas at Austin" at bounding box center [356, 126] width 6 height 6
checkbox input "true"
click at [714, 23] on link "Save" at bounding box center [716, 22] width 12 height 7
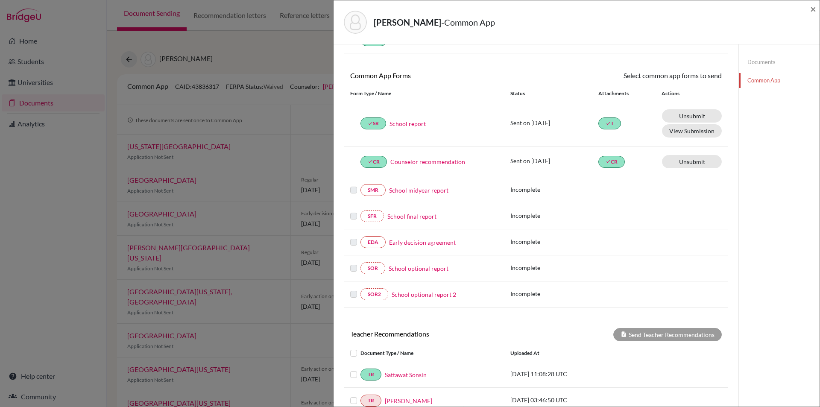
scroll to position [156, 0]
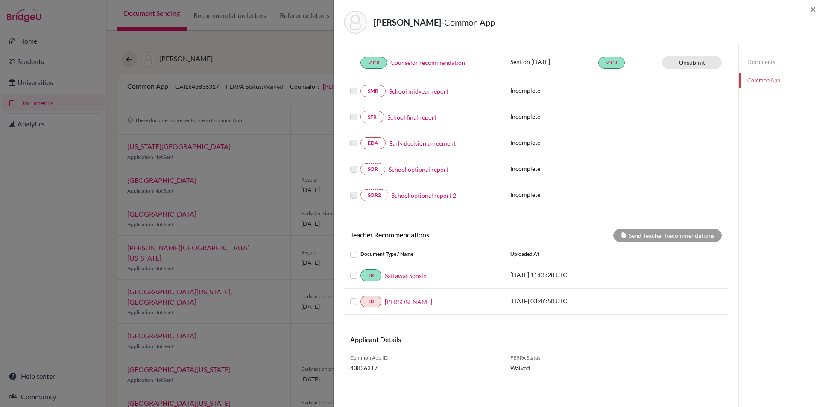
click at [360, 296] on label at bounding box center [360, 296] width 0 height 0
click at [0, 0] on input "checkbox" at bounding box center [0, 0] width 0 height 0
click at [647, 236] on button "Send Teacher Recommendations" at bounding box center [667, 235] width 108 height 13
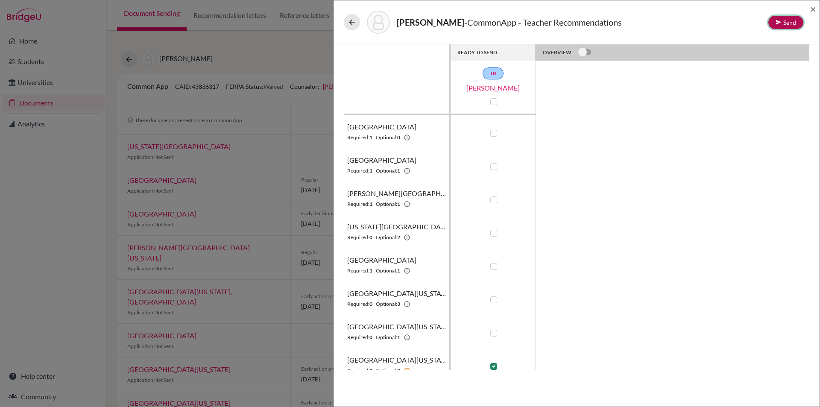
click at [788, 17] on button "Send" at bounding box center [785, 22] width 35 height 13
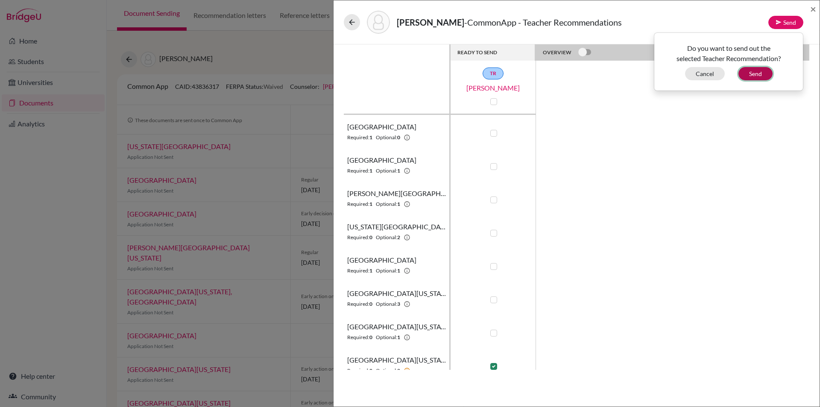
click at [750, 73] on button "Send" at bounding box center [755, 73] width 34 height 13
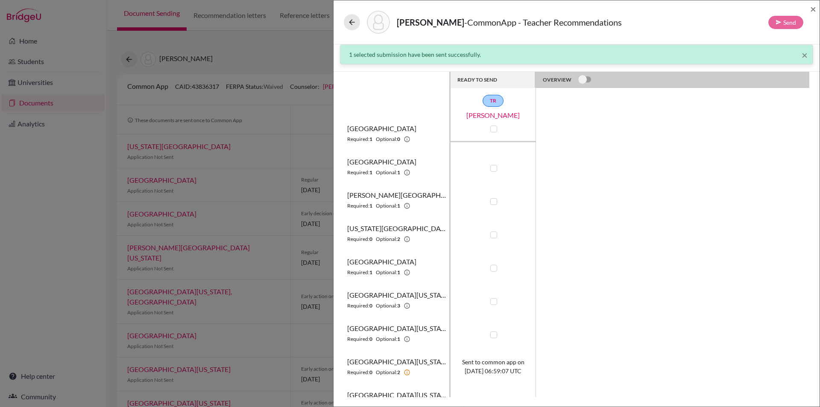
scroll to position [78, 0]
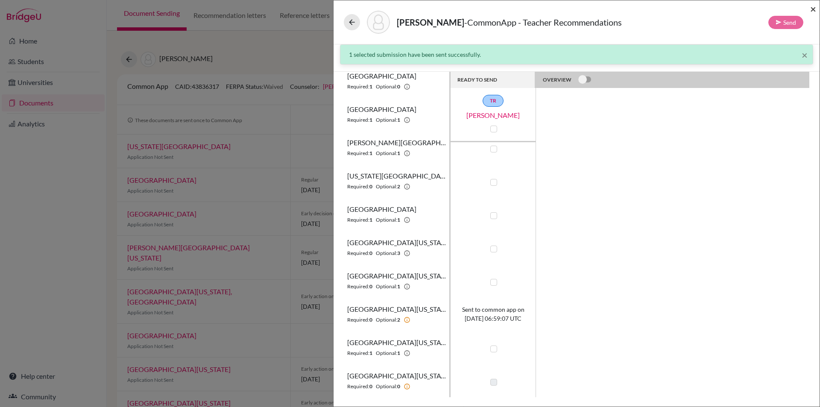
click at [812, 8] on span "×" at bounding box center [813, 9] width 6 height 12
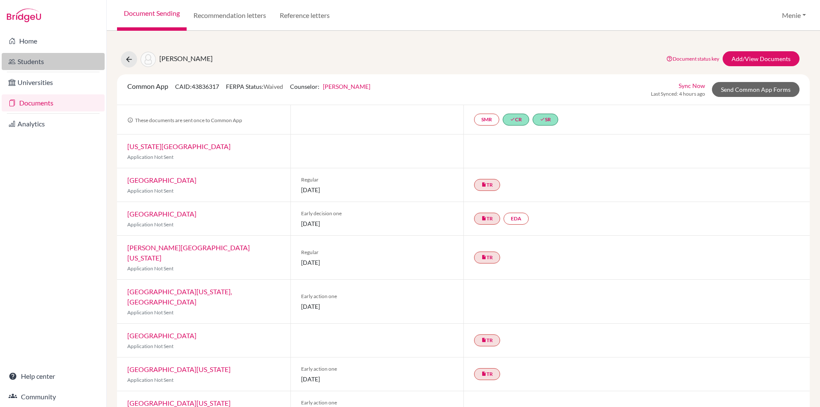
click at [38, 61] on link "Students" at bounding box center [53, 61] width 103 height 17
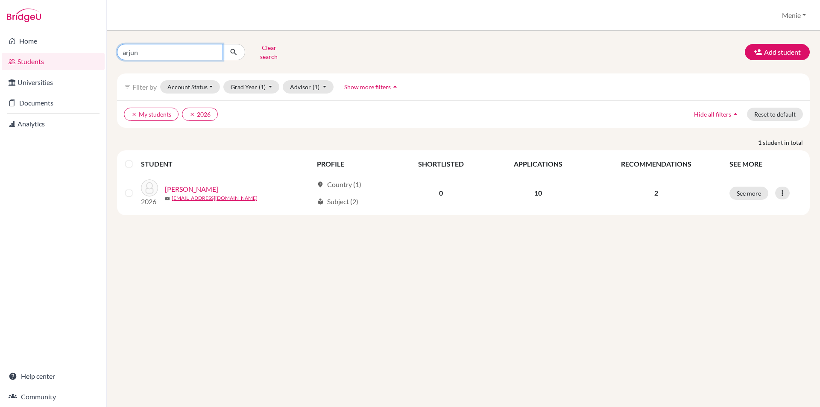
drag, startPoint x: 156, startPoint y: 51, endPoint x: 0, endPoint y: 46, distance: 155.9
click at [0, 46] on div "Home Students Universities Documents Analytics Help center Community Students o…" at bounding box center [410, 203] width 820 height 407
type input "Asha"
click at [235, 48] on icon "submit" at bounding box center [233, 52] width 9 height 9
click at [44, 100] on link "Documents" at bounding box center [53, 102] width 103 height 17
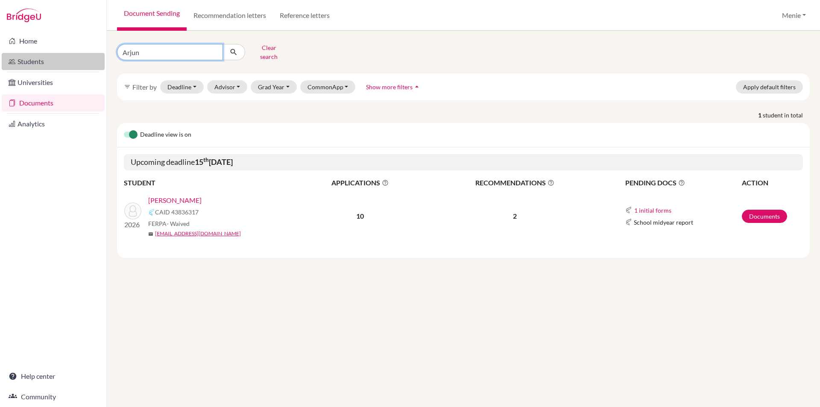
drag, startPoint x: 112, startPoint y: 49, endPoint x: 53, endPoint y: 53, distance: 59.1
click at [59, 49] on div "Home Students Universities Documents Analytics Help center Community Document S…" at bounding box center [410, 203] width 820 height 407
type input "Asha"
click at [235, 48] on icon "submit" at bounding box center [233, 52] width 9 height 9
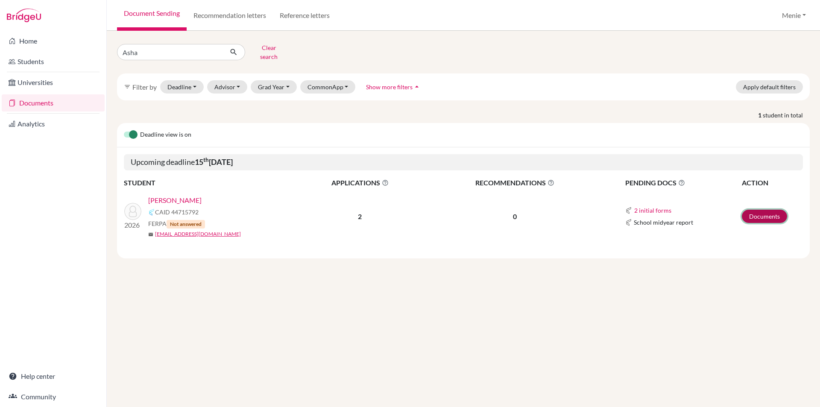
click at [758, 210] on link "Documents" at bounding box center [763, 216] width 45 height 13
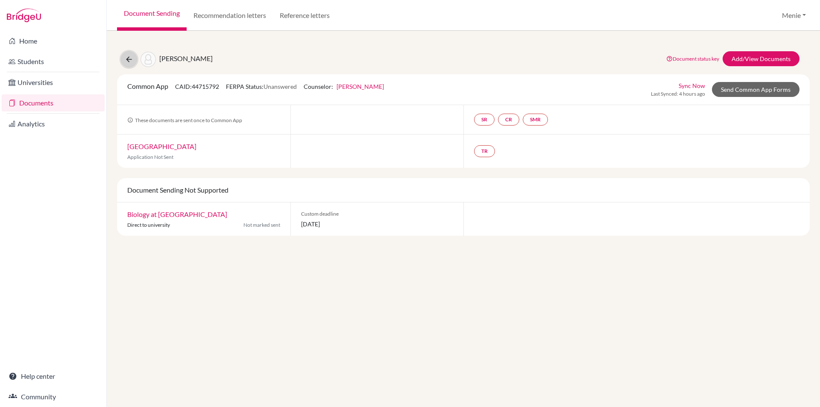
click at [127, 59] on icon at bounding box center [129, 59] width 9 height 9
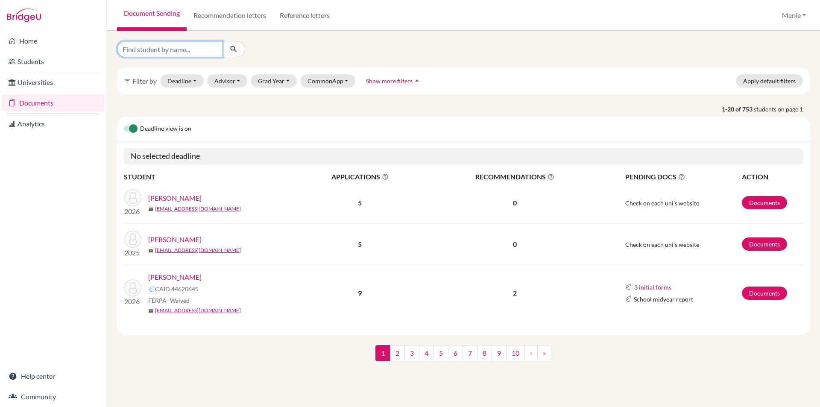
click at [191, 51] on input "Find student by name..." at bounding box center [170, 49] width 106 height 16
type input "Can"
click at [457, 13] on div "Document Sending Recommendation letters Reference letters Menie Profile School …" at bounding box center [463, 15] width 713 height 31
click at [233, 51] on icon "submit" at bounding box center [233, 49] width 9 height 9
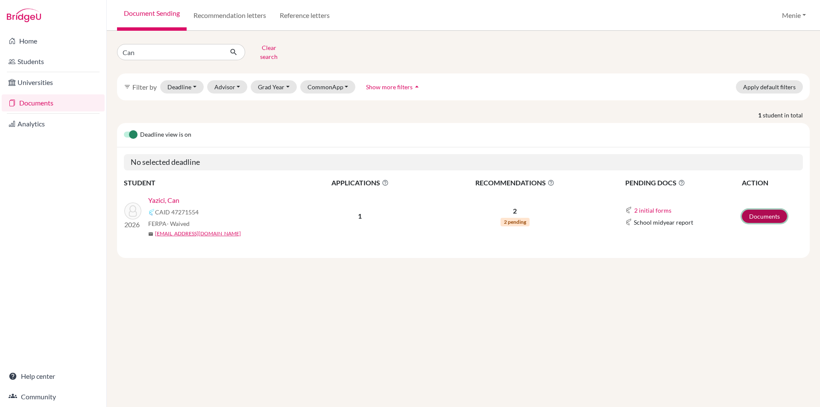
click at [761, 212] on link "Documents" at bounding box center [763, 216] width 45 height 13
